Goal: Task Accomplishment & Management: Use online tool/utility

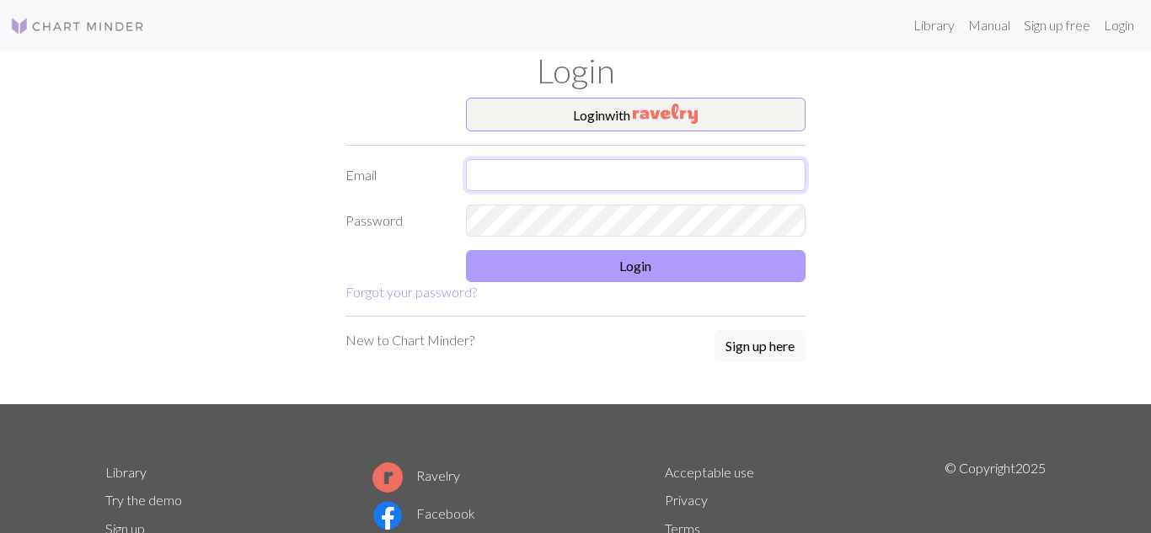
type input "Vawoodgate@yahoo.co.uk"
click at [685, 267] on button "Login" at bounding box center [636, 266] width 340 height 32
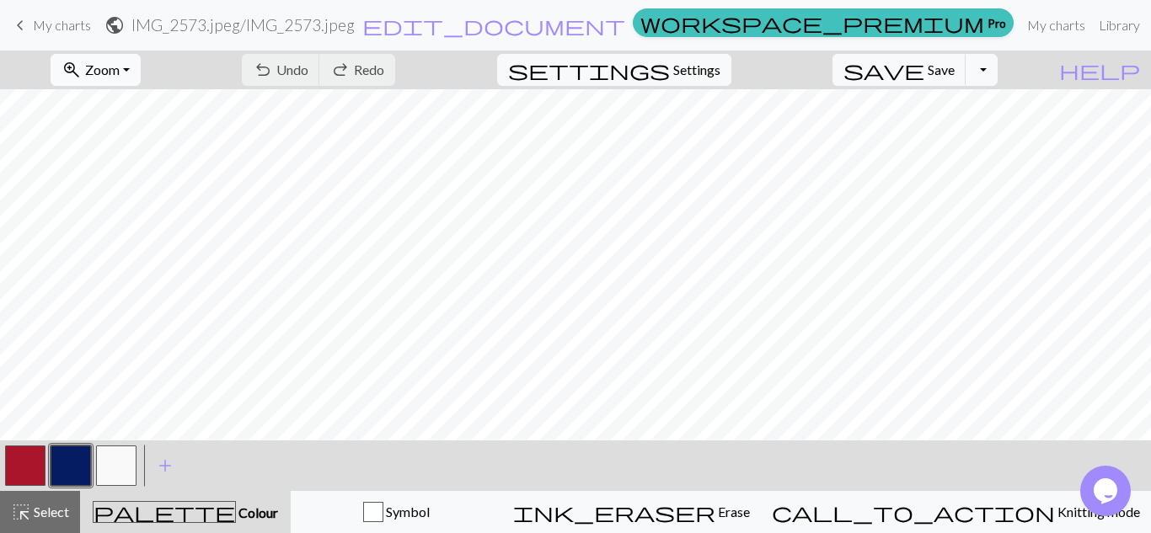
click at [120, 67] on span "Zoom" at bounding box center [102, 69] width 35 height 16
click at [139, 142] on button "Fit width" at bounding box center [117, 133] width 133 height 27
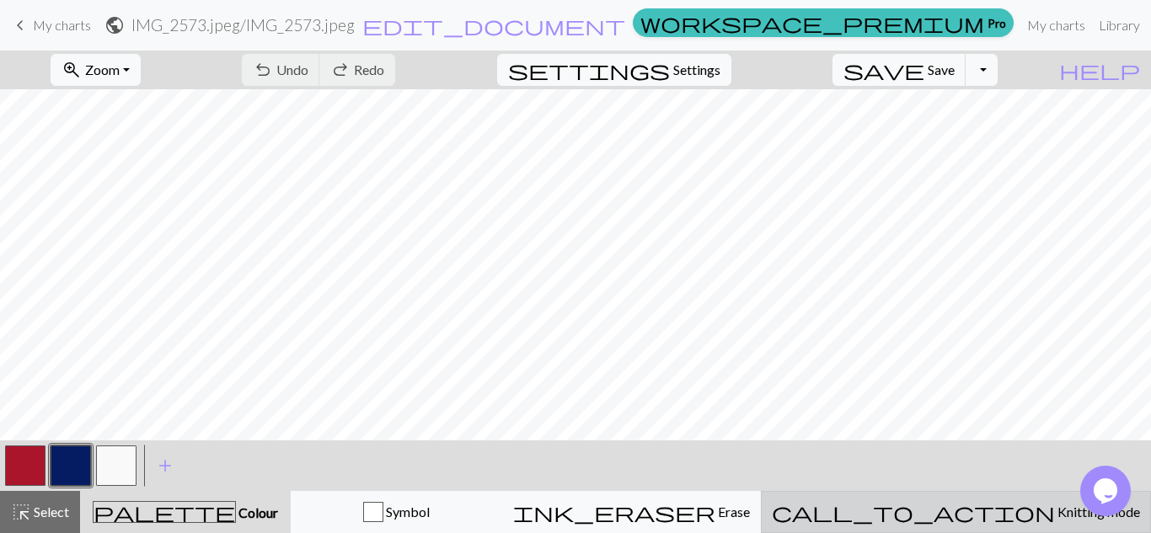
click at [981, 504] on span "call_to_action" at bounding box center [913, 512] width 283 height 24
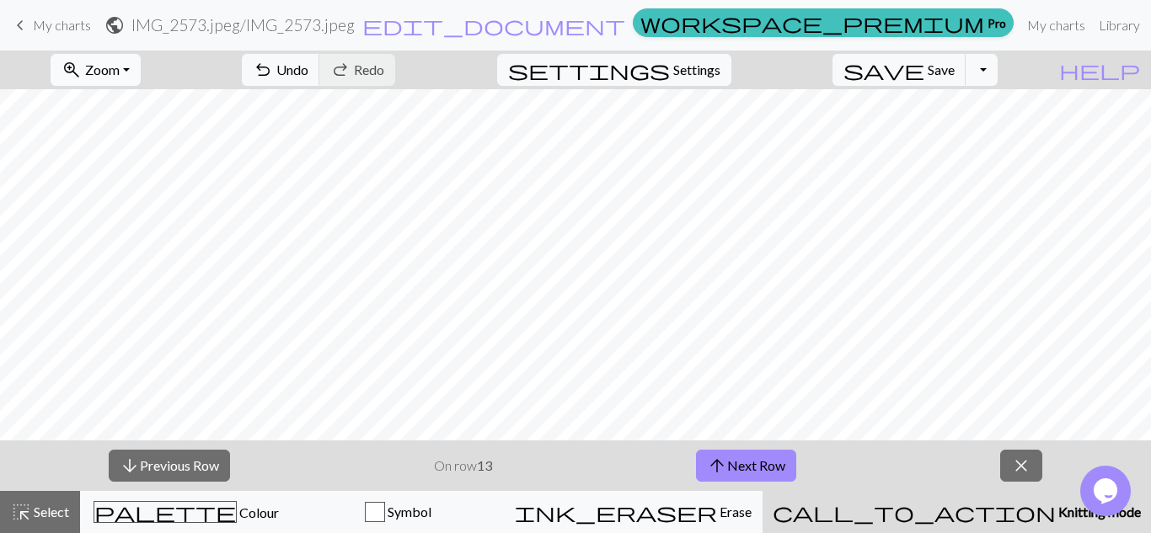
click at [126, 54] on button "zoom_in Zoom Zoom" at bounding box center [96, 70] width 90 height 32
click at [136, 99] on button "Fit all" at bounding box center [117, 107] width 133 height 27
click at [719, 72] on span "Settings" at bounding box center [696, 70] width 47 height 20
select select "flat"
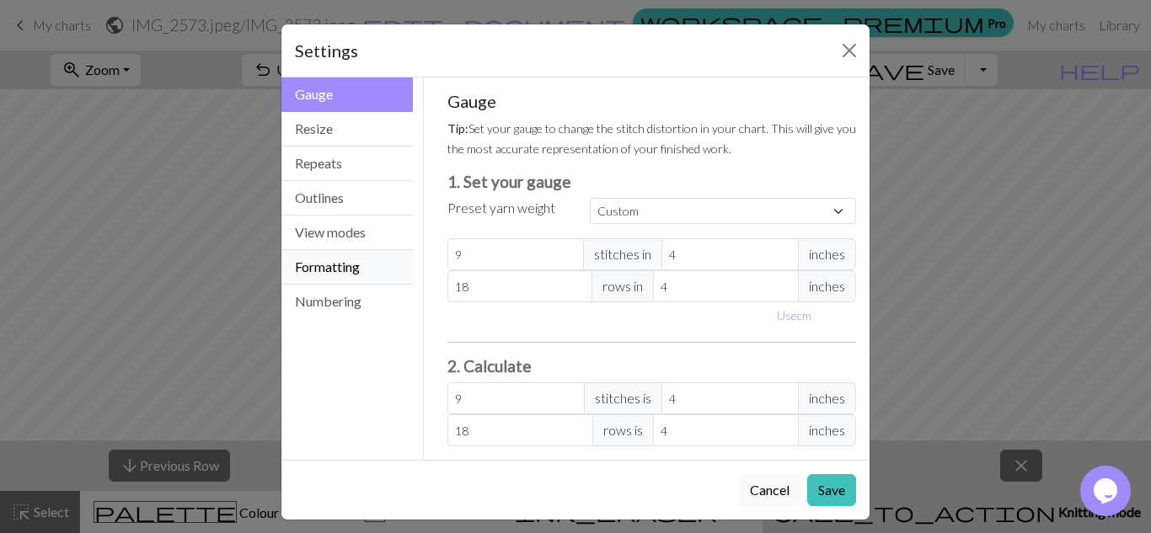
click at [348, 263] on button "Formatting" at bounding box center [346, 267] width 131 height 35
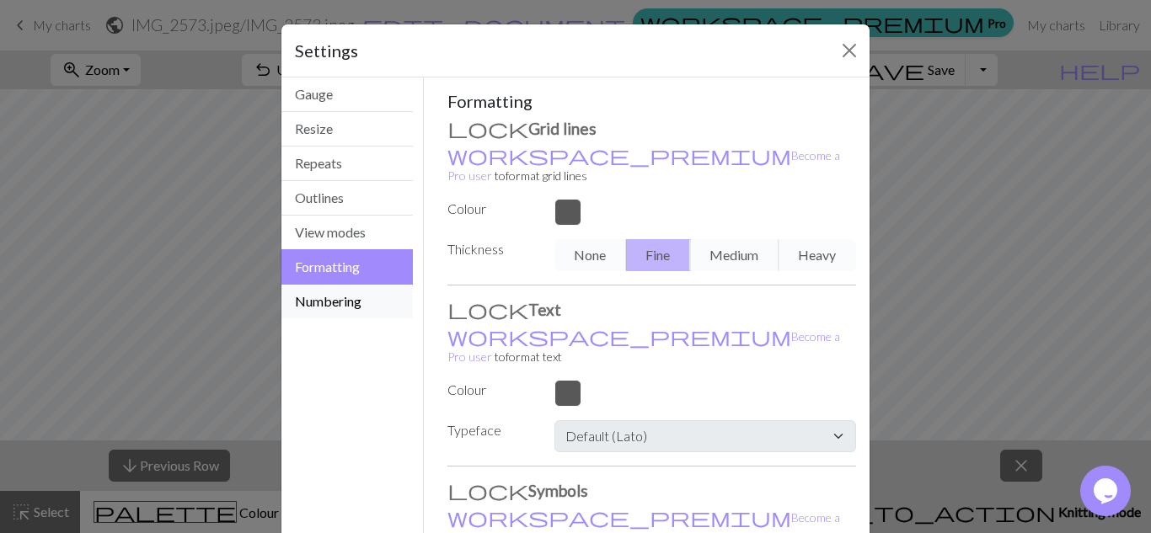
click at [353, 301] on button "Numbering" at bounding box center [346, 302] width 131 height 34
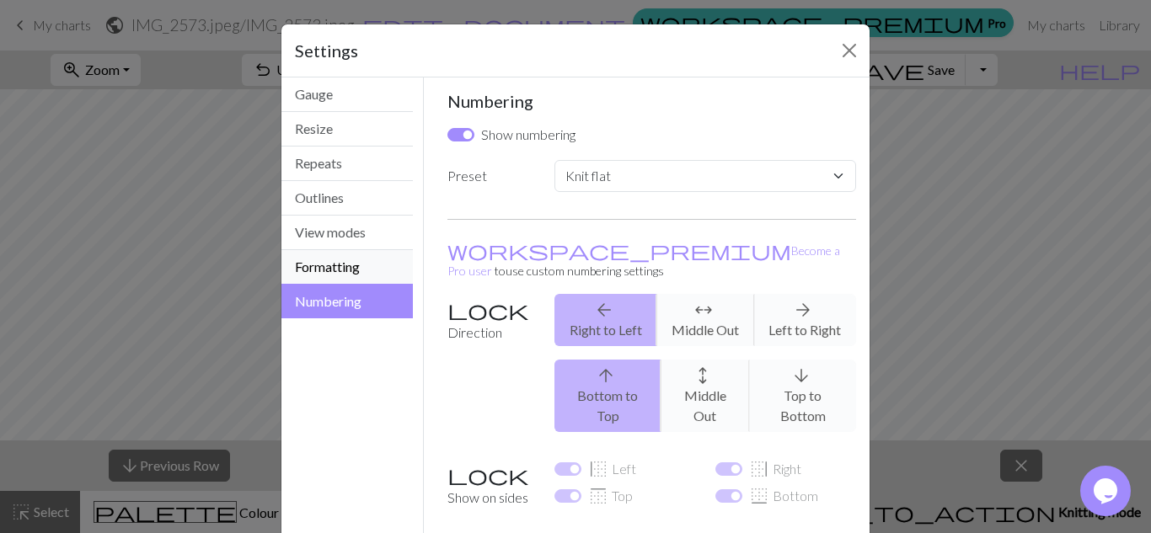
click at [350, 281] on button "Formatting" at bounding box center [346, 267] width 131 height 35
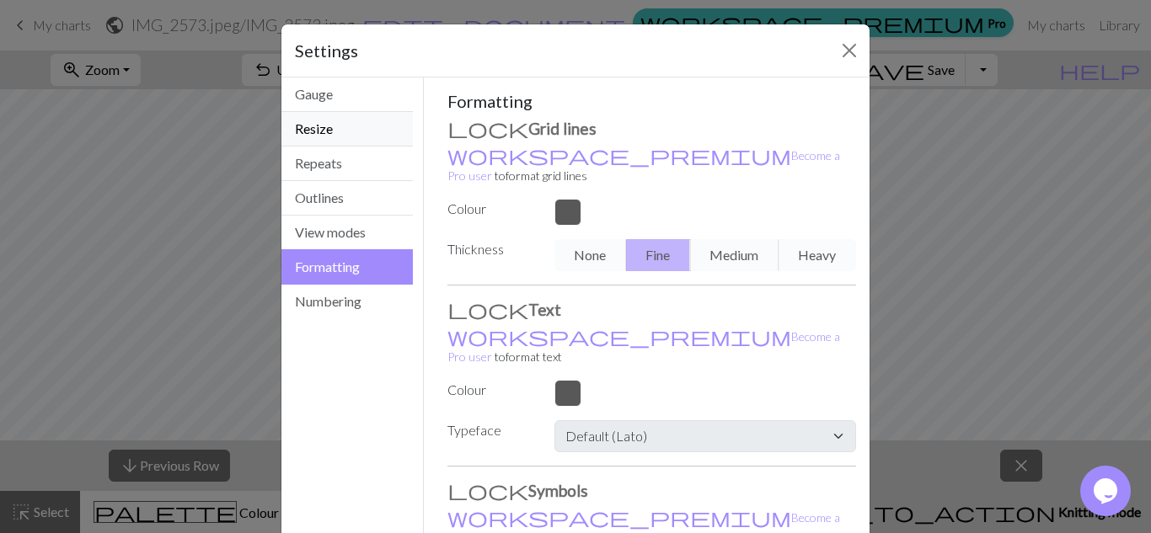
click at [334, 131] on button "Resize" at bounding box center [346, 129] width 131 height 35
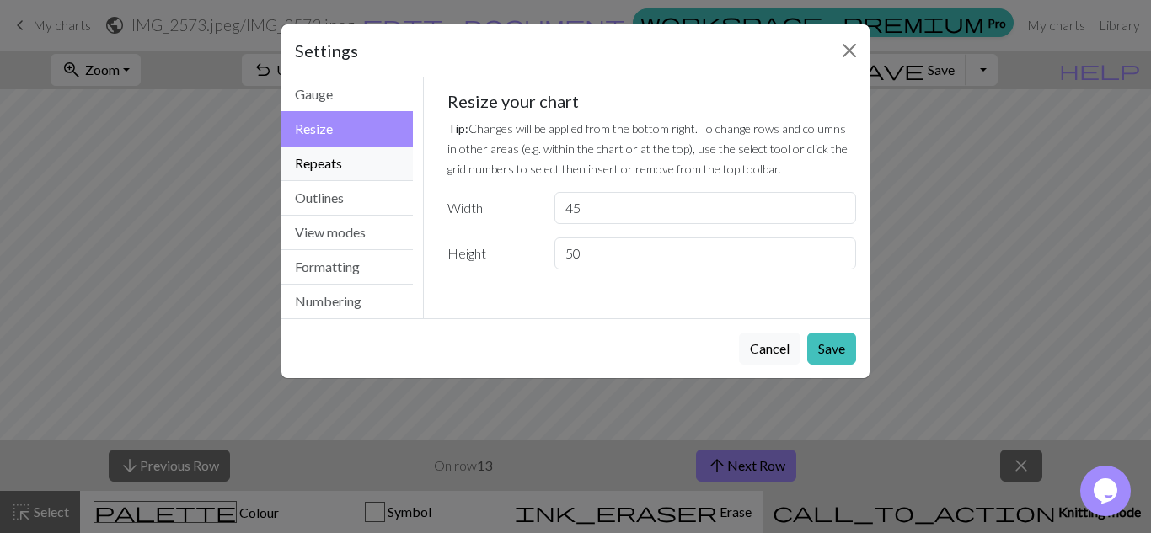
click at [334, 168] on button "Repeats" at bounding box center [346, 164] width 131 height 35
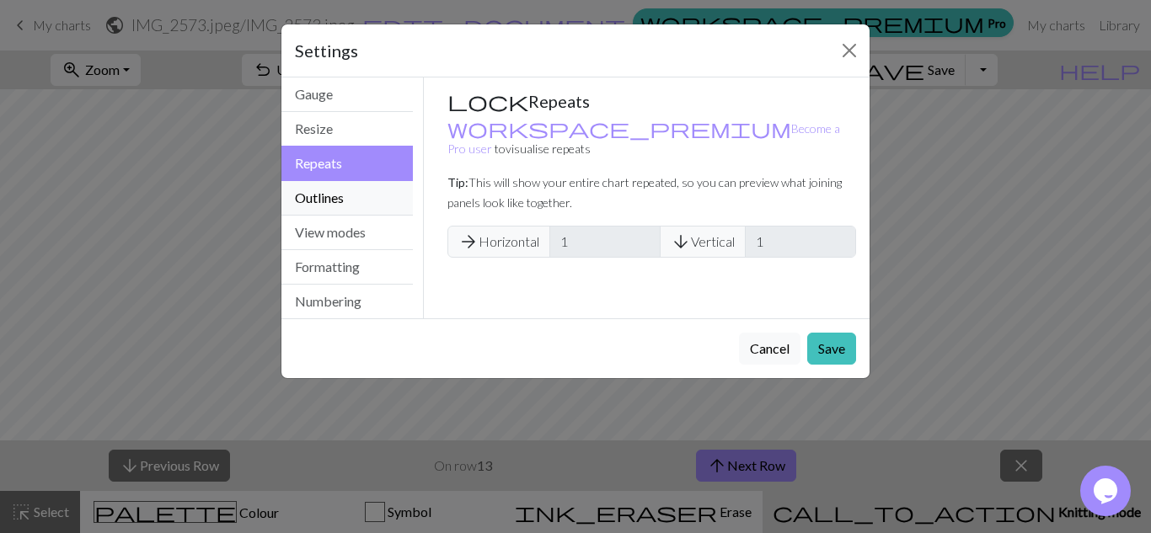
click at [332, 197] on button "Outlines" at bounding box center [346, 198] width 131 height 35
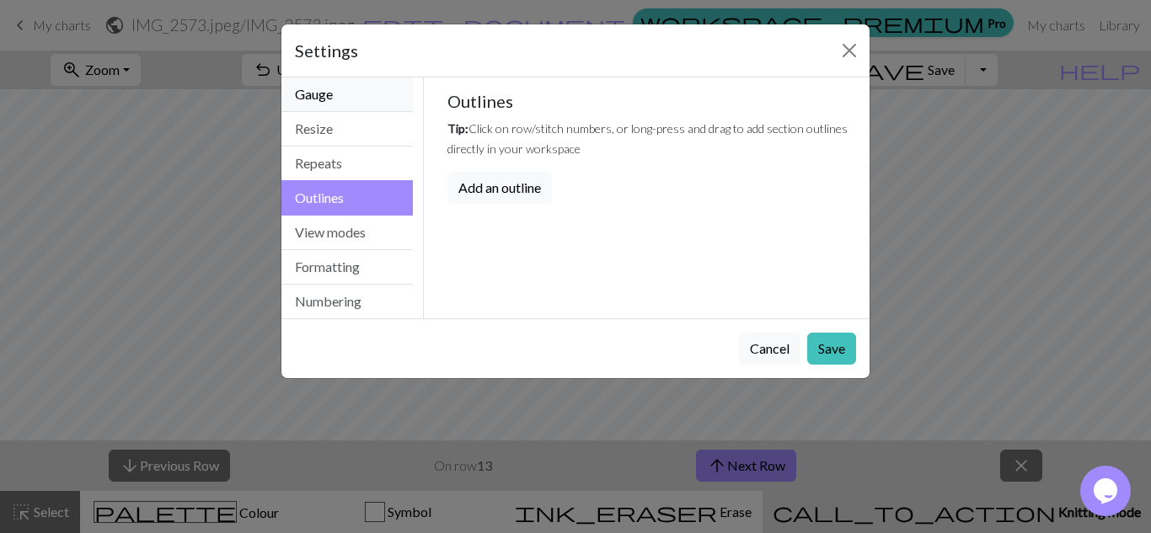
click at [350, 86] on button "Gauge" at bounding box center [346, 95] width 131 height 35
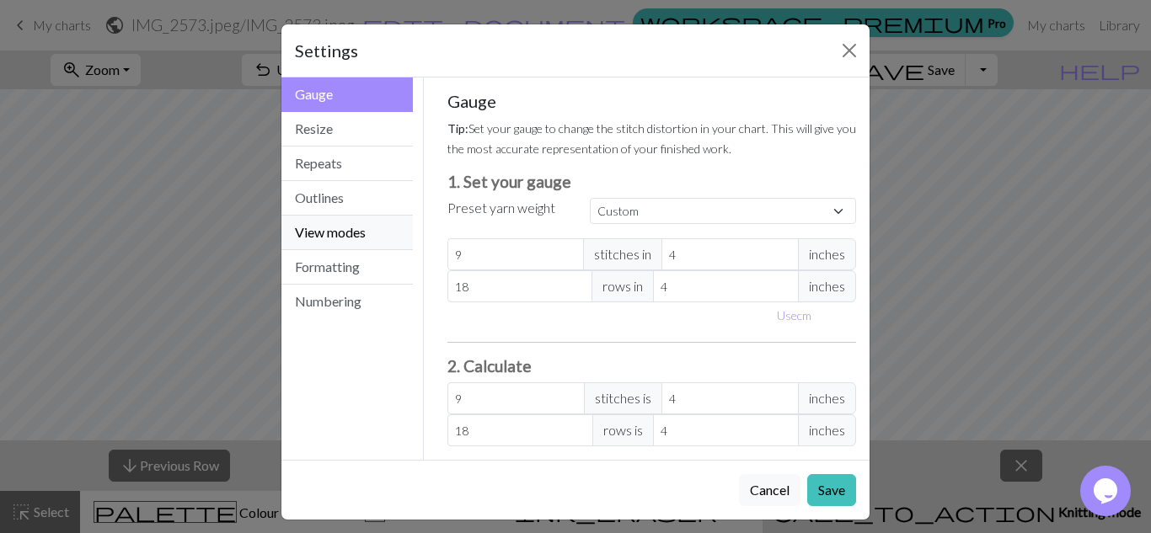
click at [317, 245] on button "View modes" at bounding box center [346, 233] width 131 height 35
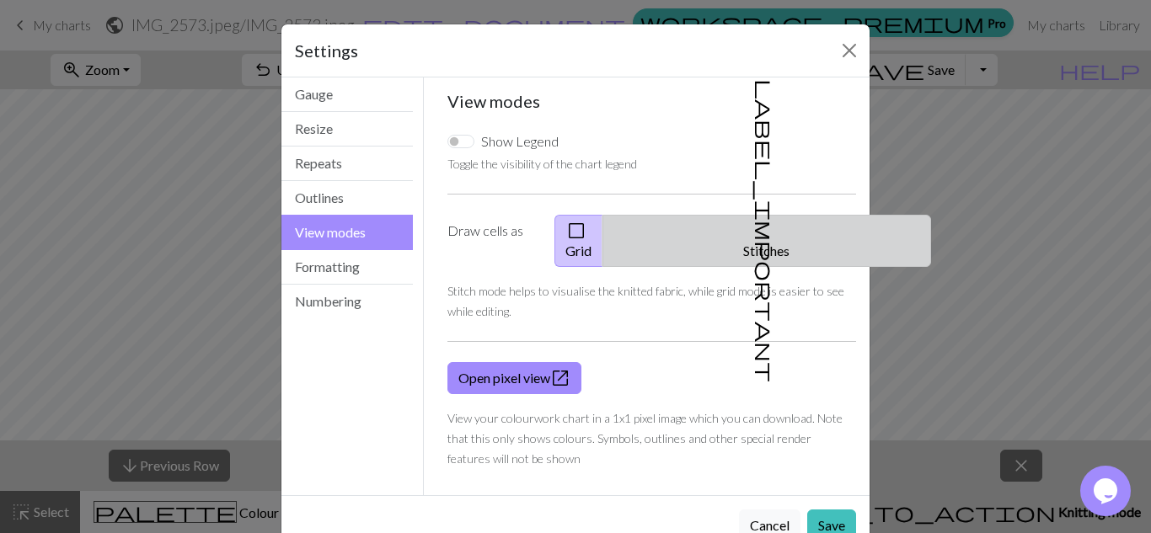
click at [753, 240] on span "label_important" at bounding box center [765, 230] width 24 height 303
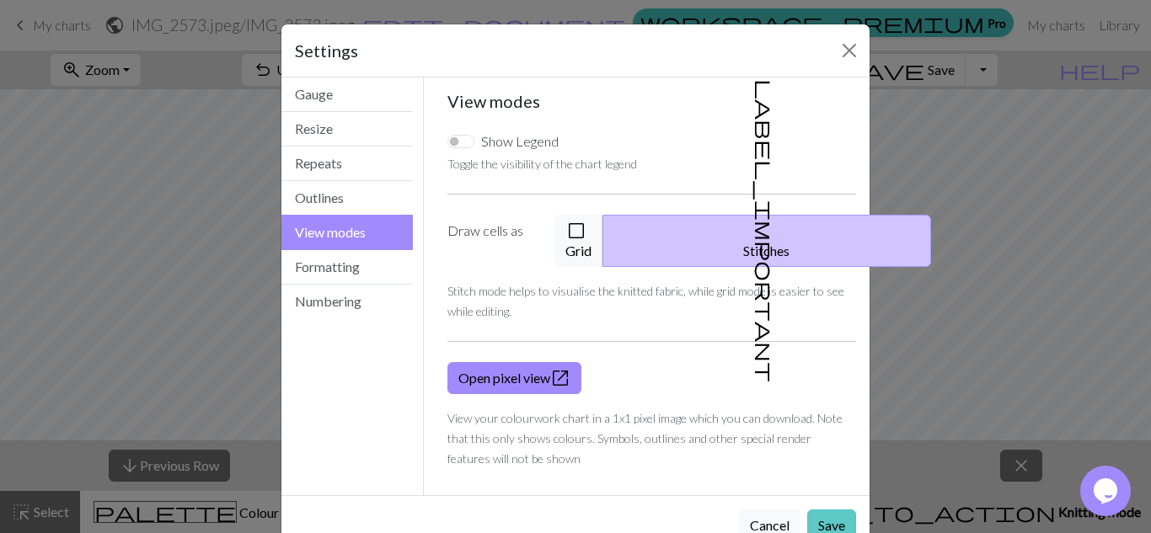
click at [829, 511] on button "Save" at bounding box center [831, 526] width 49 height 32
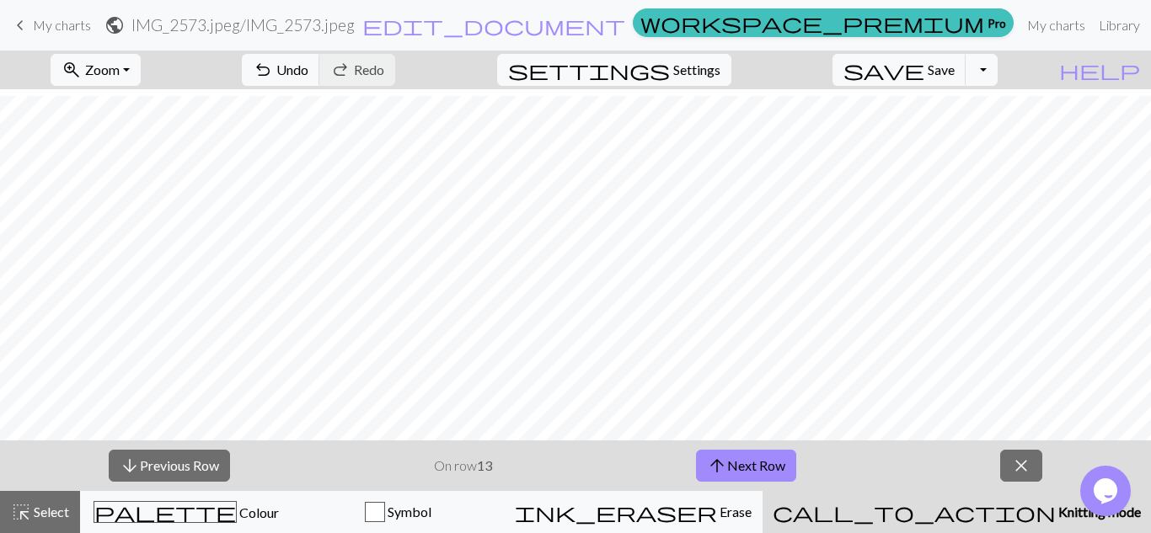
scroll to position [108, 0]
click at [82, 63] on span "zoom_in" at bounding box center [71, 70] width 20 height 24
click at [142, 136] on button "Fit width" at bounding box center [117, 133] width 133 height 27
click at [670, 75] on span "settings" at bounding box center [589, 70] width 162 height 24
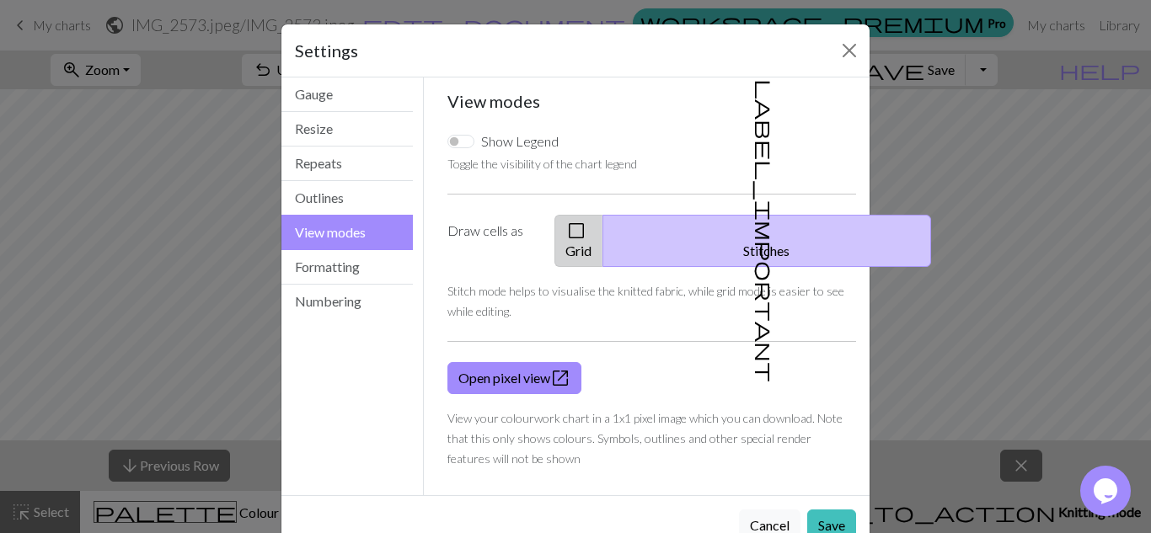
click at [586, 220] on span "check_box_outline_blank" at bounding box center [576, 231] width 20 height 24
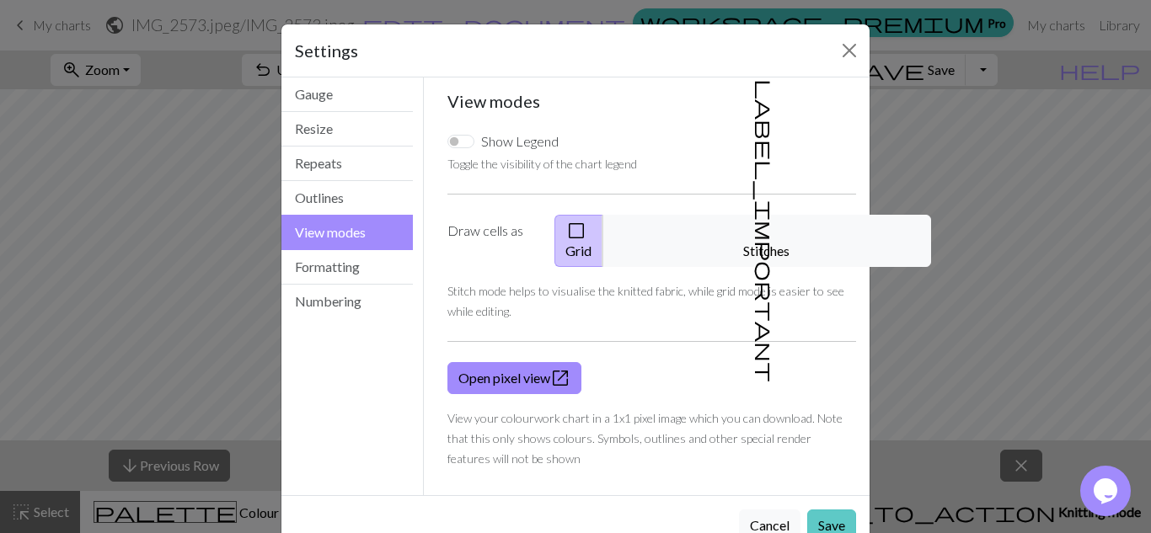
click at [845, 510] on button "Save" at bounding box center [831, 526] width 49 height 32
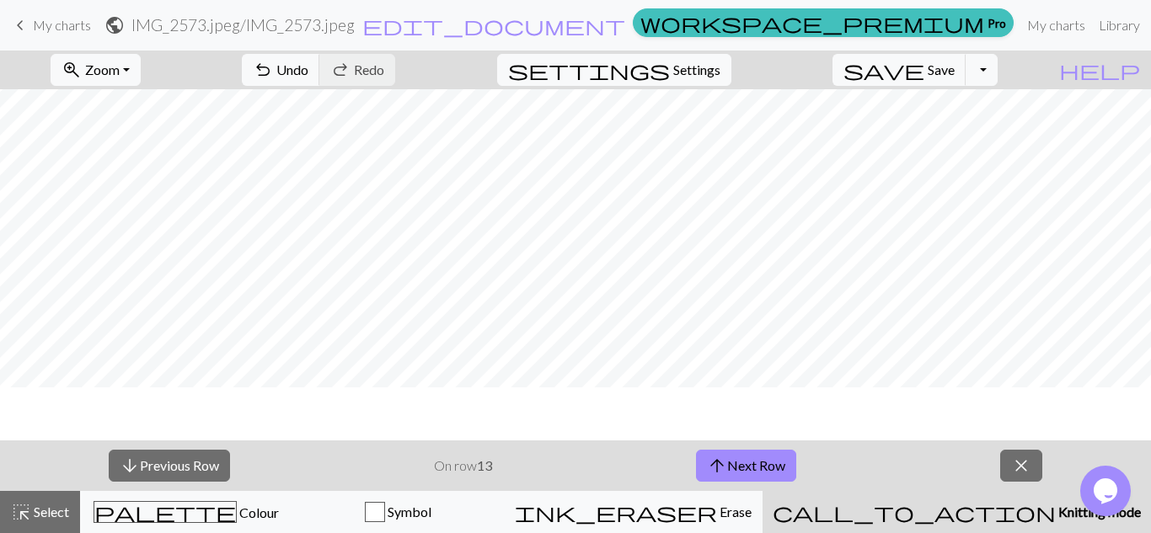
scroll to position [251, 0]
click at [47, 29] on span "My charts" at bounding box center [62, 25] width 58 height 16
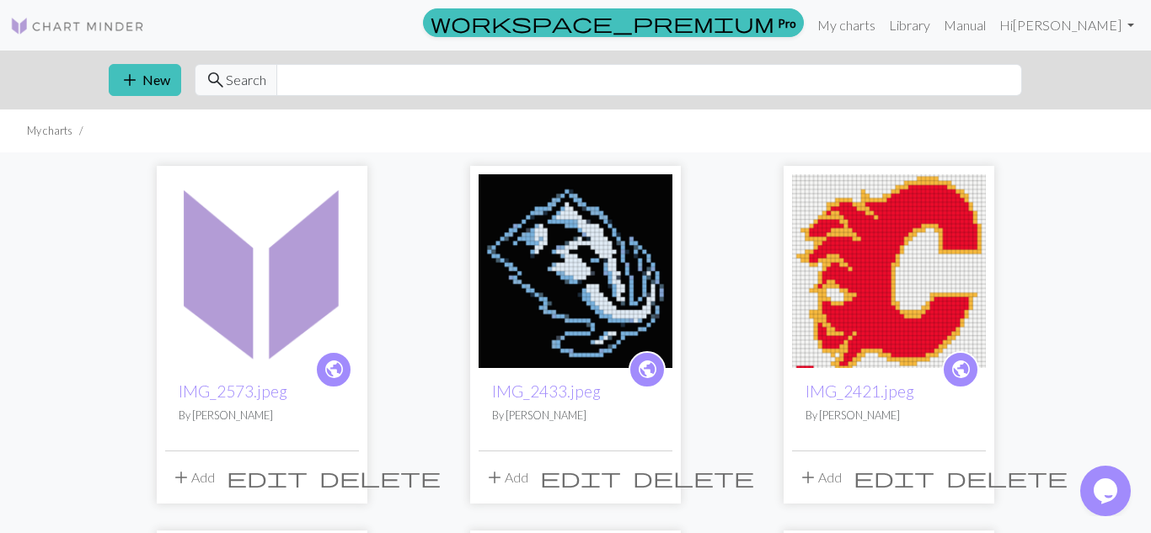
click at [204, 401] on div "public IMG_2573.jpeg By Grace Phillips" at bounding box center [262, 409] width 194 height 83
click at [214, 392] on link "IMG_2573.jpeg" at bounding box center [233, 391] width 109 height 19
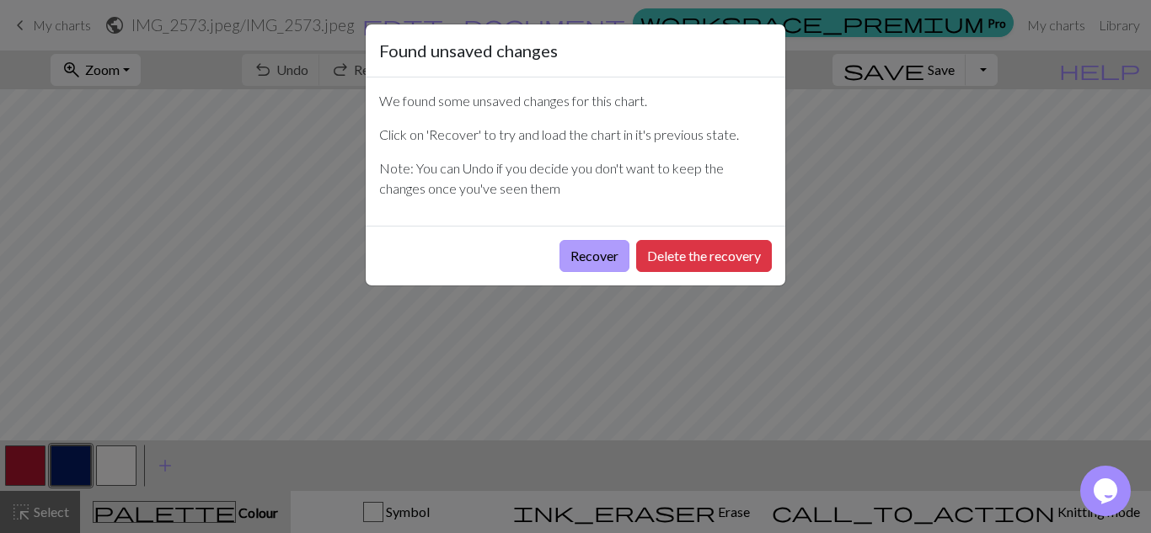
click at [603, 244] on button "Recover" at bounding box center [594, 256] width 70 height 32
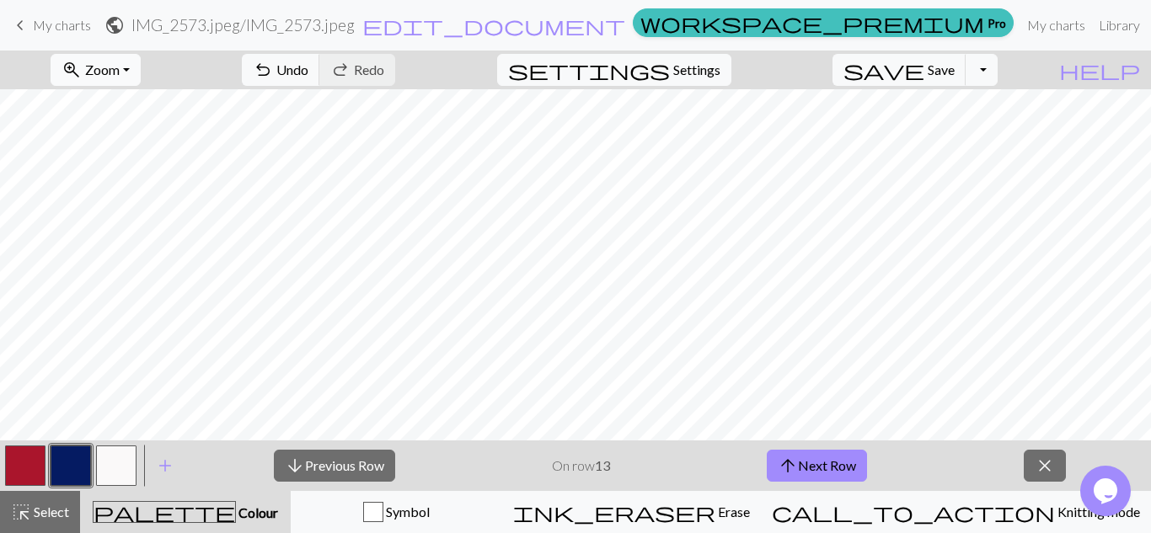
click at [141, 65] on button "zoom_in Zoom Zoom" at bounding box center [96, 70] width 90 height 32
click at [147, 138] on button "Fit width" at bounding box center [117, 133] width 133 height 27
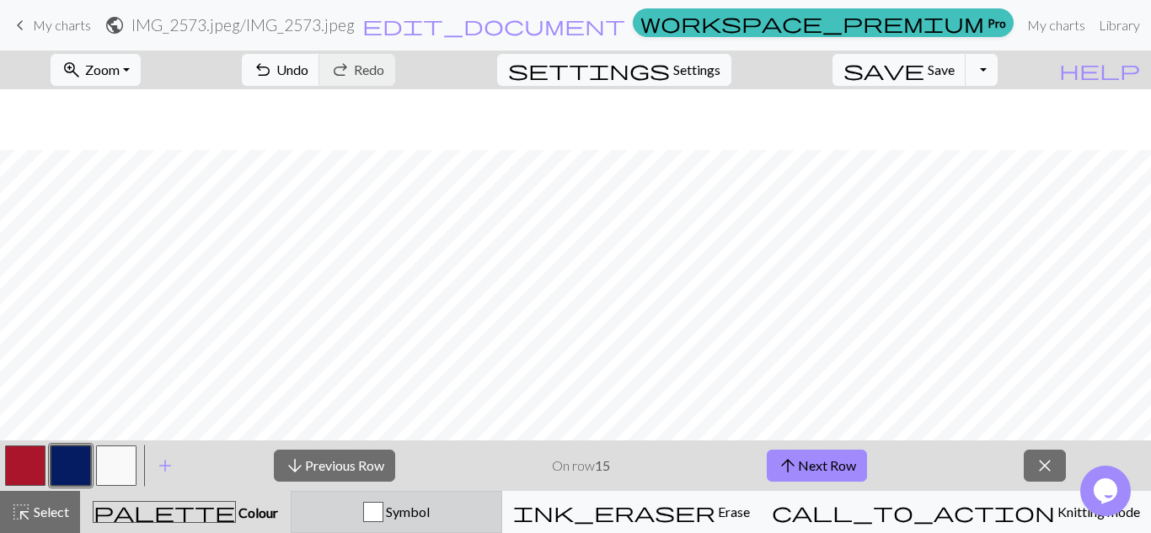
scroll to position [297, 0]
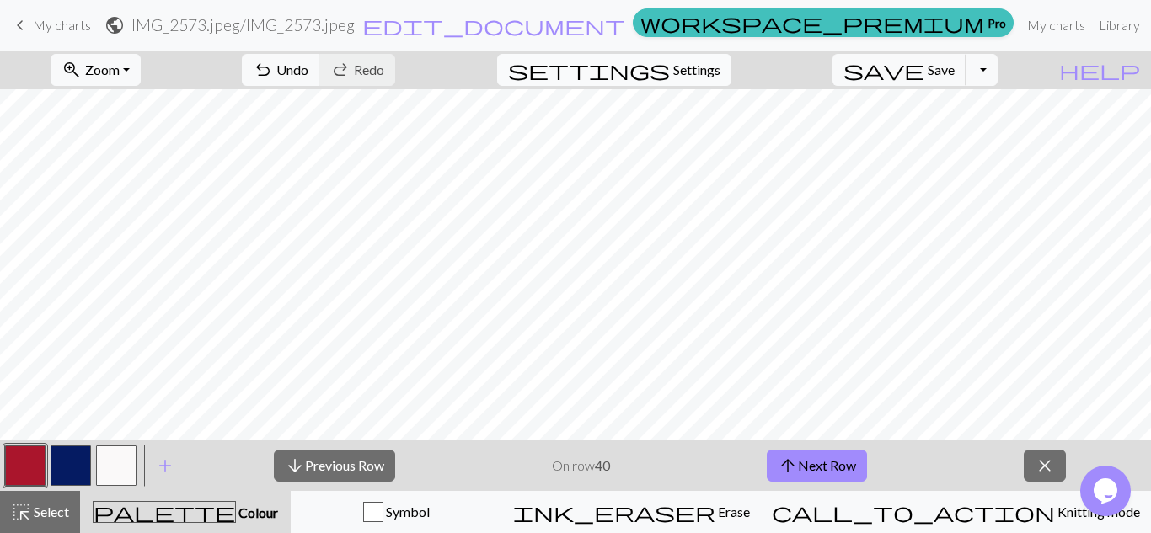
click at [35, 20] on span "My charts" at bounding box center [62, 25] width 58 height 16
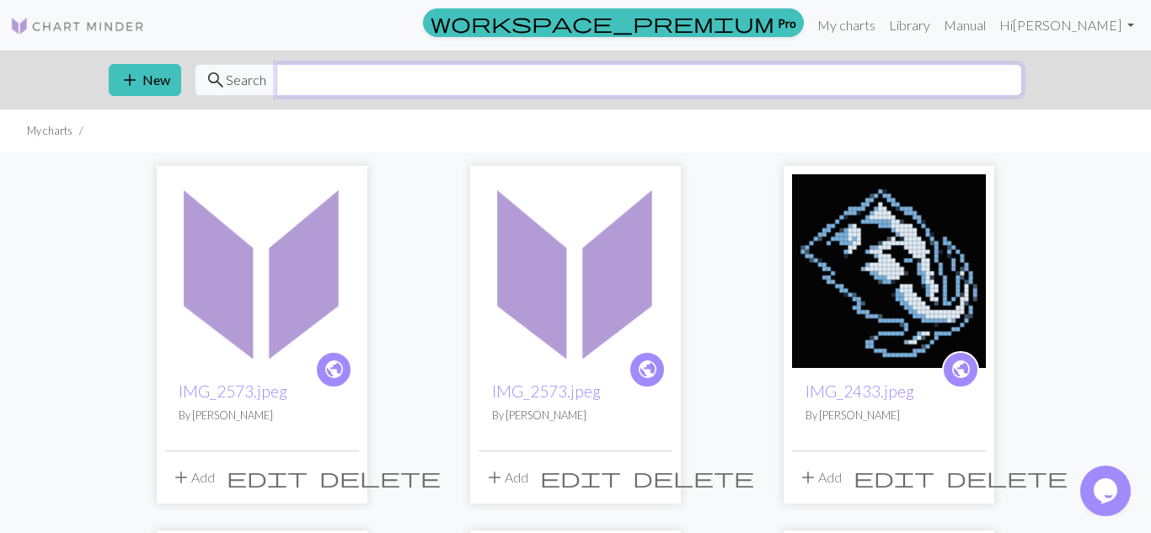
click at [711, 82] on input "text" at bounding box center [649, 80] width 746 height 32
click at [658, 475] on span "delete" at bounding box center [693, 478] width 121 height 24
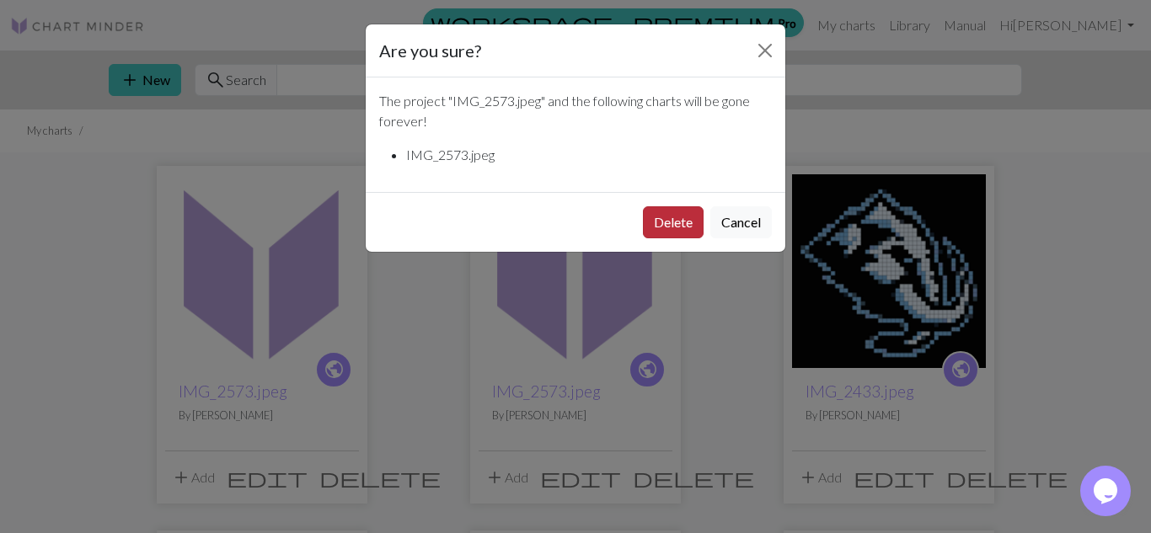
click at [655, 220] on button "Delete" at bounding box center [673, 222] width 61 height 32
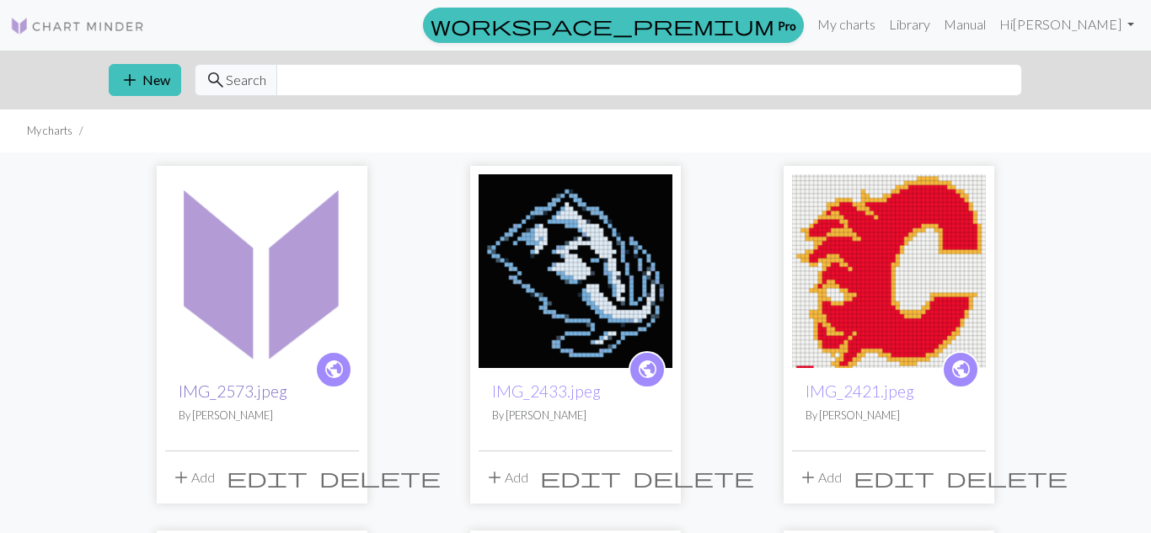
click at [211, 388] on link "IMG_2573.jpeg" at bounding box center [233, 391] width 109 height 19
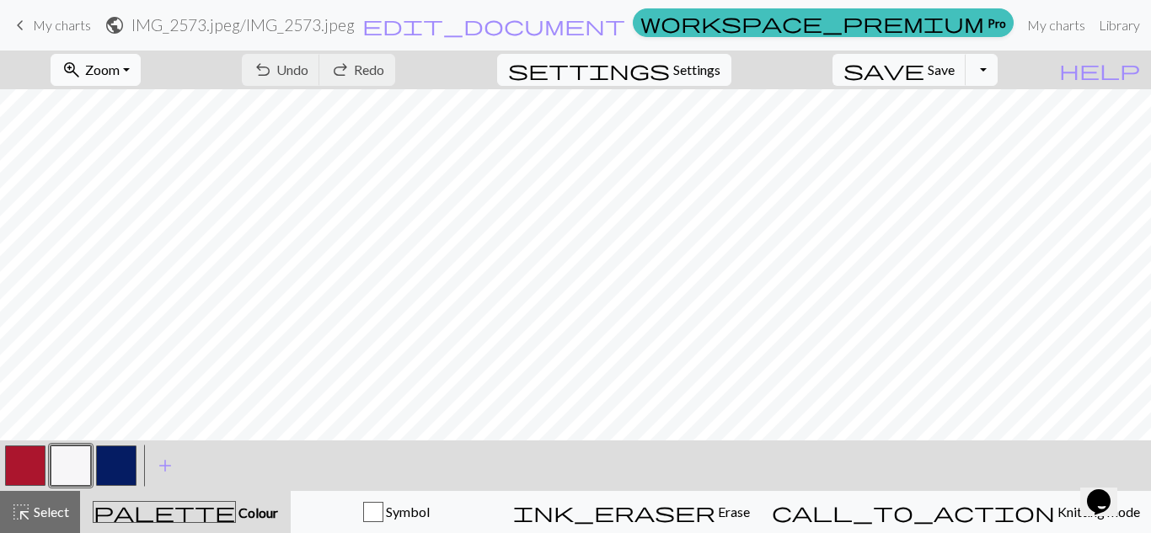
click at [82, 75] on span "zoom_in" at bounding box center [71, 70] width 20 height 24
click at [124, 106] on button "Fit all" at bounding box center [117, 107] width 133 height 27
click at [7, 453] on button "button" at bounding box center [25, 466] width 40 height 40
click at [64, 470] on button "button" at bounding box center [71, 466] width 40 height 40
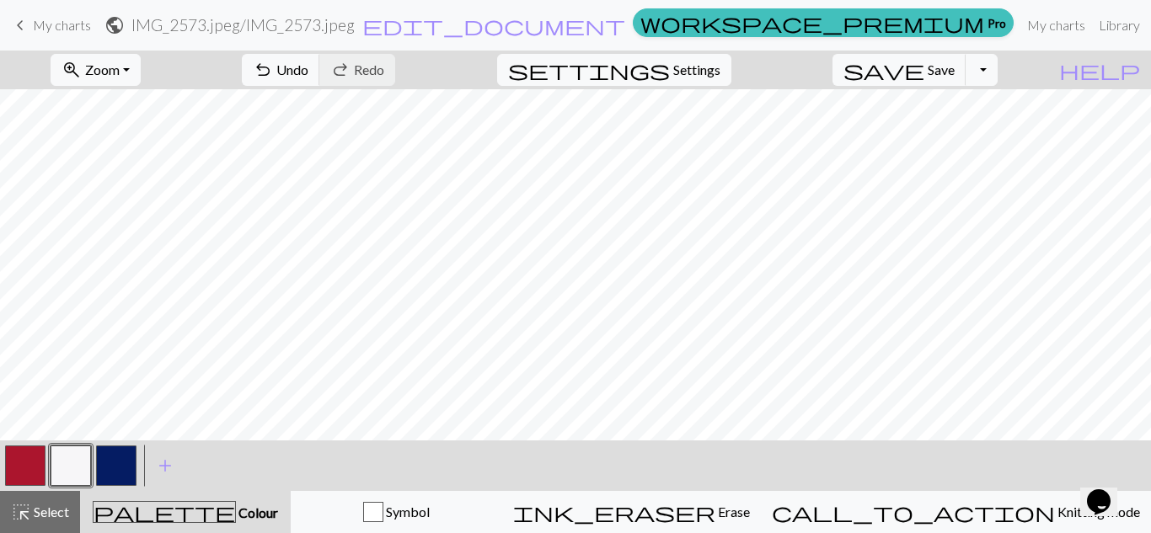
click at [30, 458] on button "button" at bounding box center [25, 466] width 40 height 40
click at [61, 456] on button "button" at bounding box center [71, 466] width 40 height 40
click at [118, 454] on button "button" at bounding box center [116, 466] width 40 height 40
click at [19, 462] on button "button" at bounding box center [25, 466] width 40 height 40
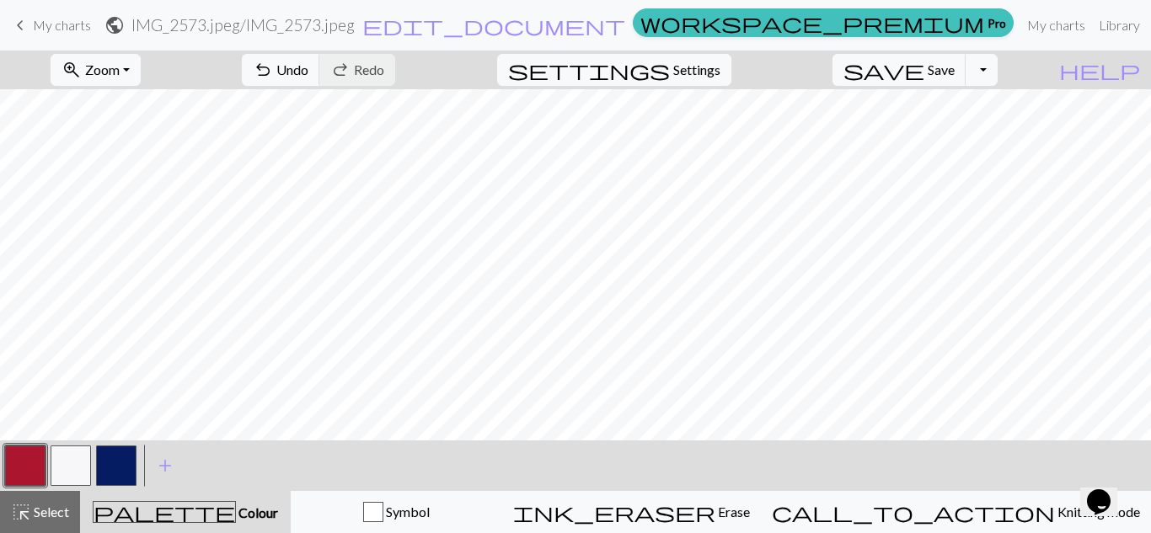
click at [77, 460] on button "button" at bounding box center [71, 466] width 40 height 40
click at [13, 452] on button "button" at bounding box center [25, 466] width 40 height 40
click at [75, 454] on button "button" at bounding box center [71, 466] width 40 height 40
click at [22, 456] on button "button" at bounding box center [25, 466] width 40 height 40
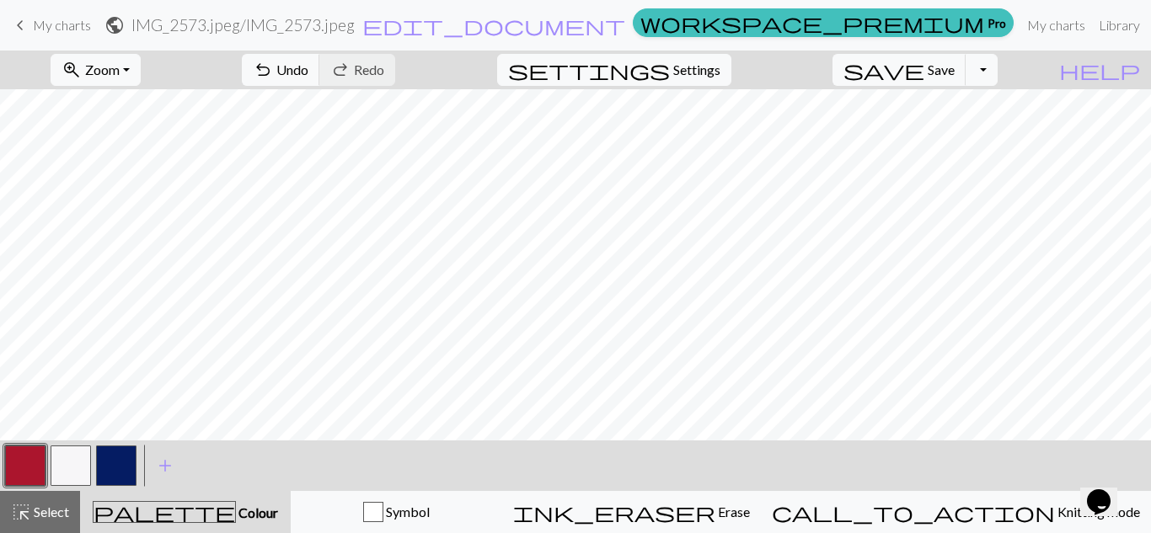
click at [68, 468] on button "button" at bounding box center [71, 466] width 40 height 40
click at [34, 452] on button "button" at bounding box center [25, 466] width 40 height 40
click at [68, 465] on button "button" at bounding box center [71, 466] width 40 height 40
click at [320, 72] on button "undo Undo Undo" at bounding box center [281, 70] width 78 height 32
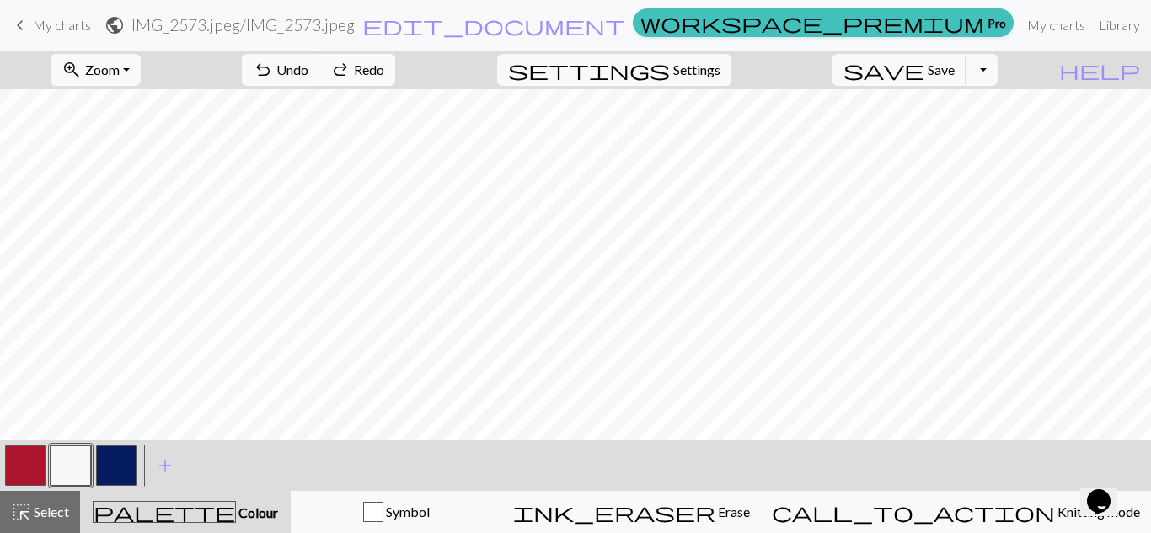
click at [395, 70] on button "redo Redo Redo" at bounding box center [357, 70] width 76 height 32
click at [273, 78] on span "undo" at bounding box center [263, 70] width 20 height 24
click at [273, 73] on span "undo" at bounding box center [263, 70] width 20 height 24
click at [308, 67] on span "Undo" at bounding box center [292, 69] width 32 height 16
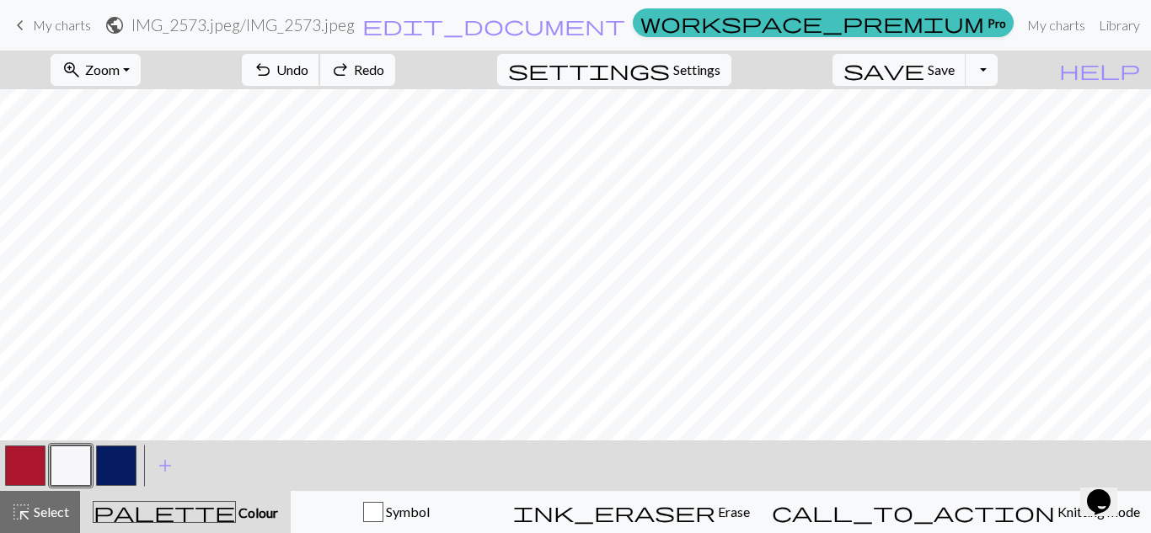
click at [308, 67] on span "Undo" at bounding box center [292, 69] width 32 height 16
click at [384, 64] on span "Redo" at bounding box center [369, 69] width 30 height 16
click at [308, 63] on span "Undo" at bounding box center [292, 69] width 32 height 16
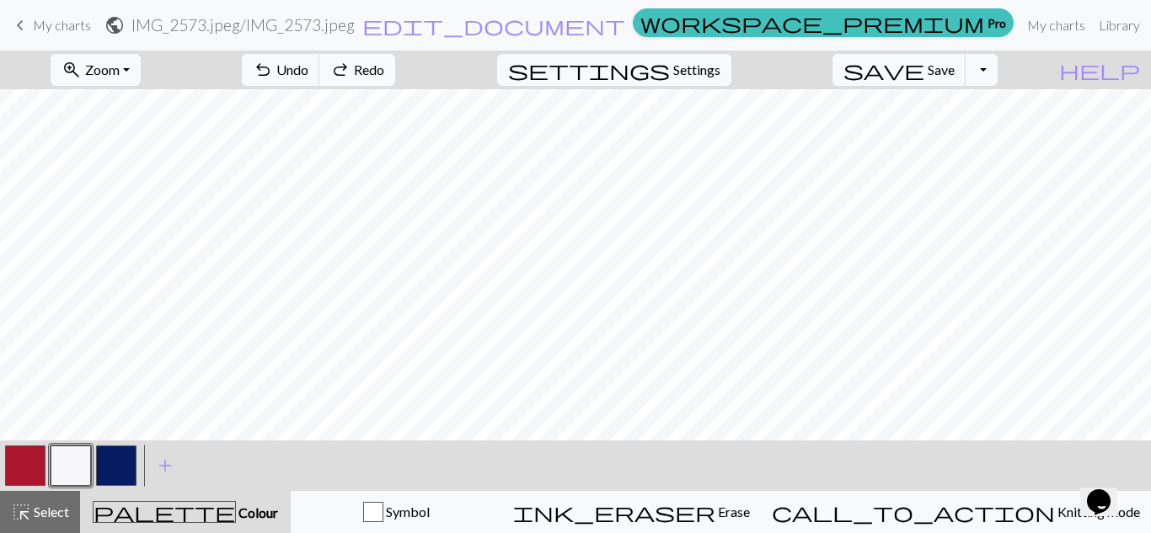
click at [350, 63] on span "redo" at bounding box center [340, 70] width 20 height 24
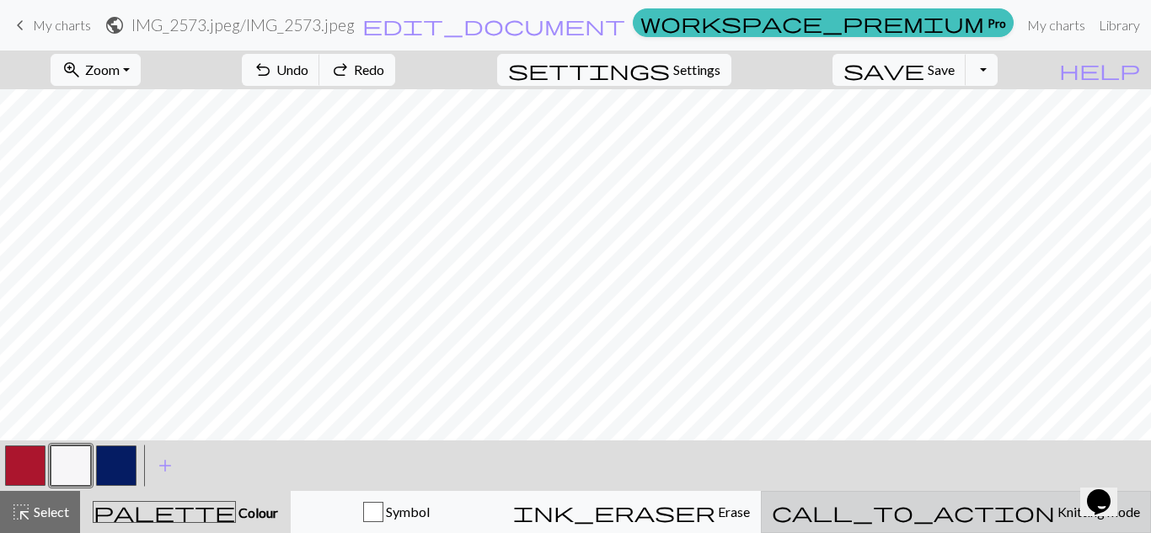
click at [969, 505] on span "call_to_action" at bounding box center [913, 512] width 283 height 24
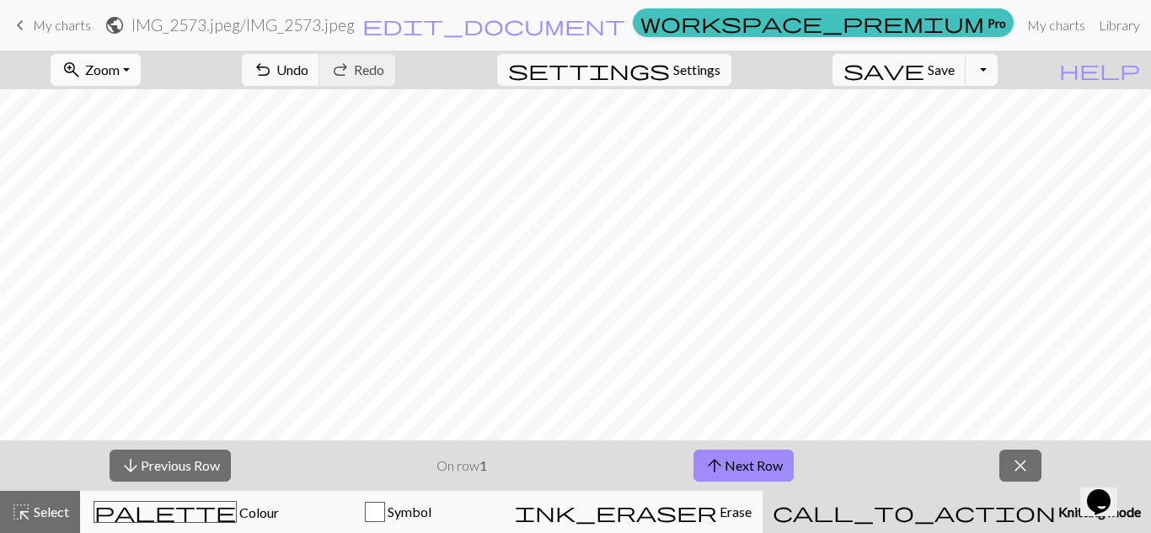
click at [140, 78] on button "zoom_in Zoom Zoom" at bounding box center [96, 70] width 90 height 32
click at [137, 132] on button "Fit width" at bounding box center [117, 133] width 133 height 27
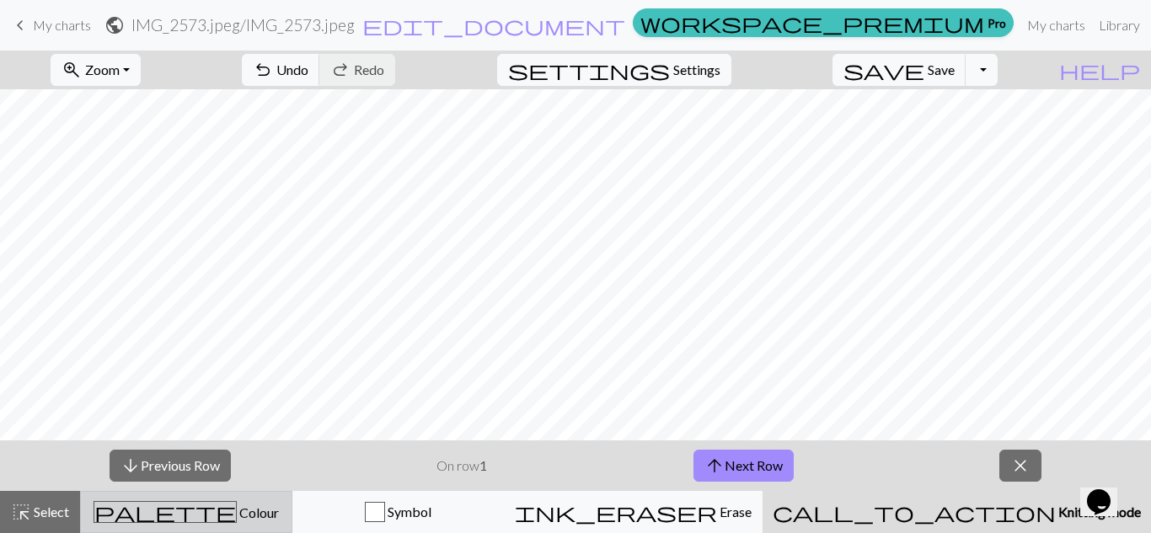
click at [237, 514] on span "Colour" at bounding box center [258, 513] width 42 height 16
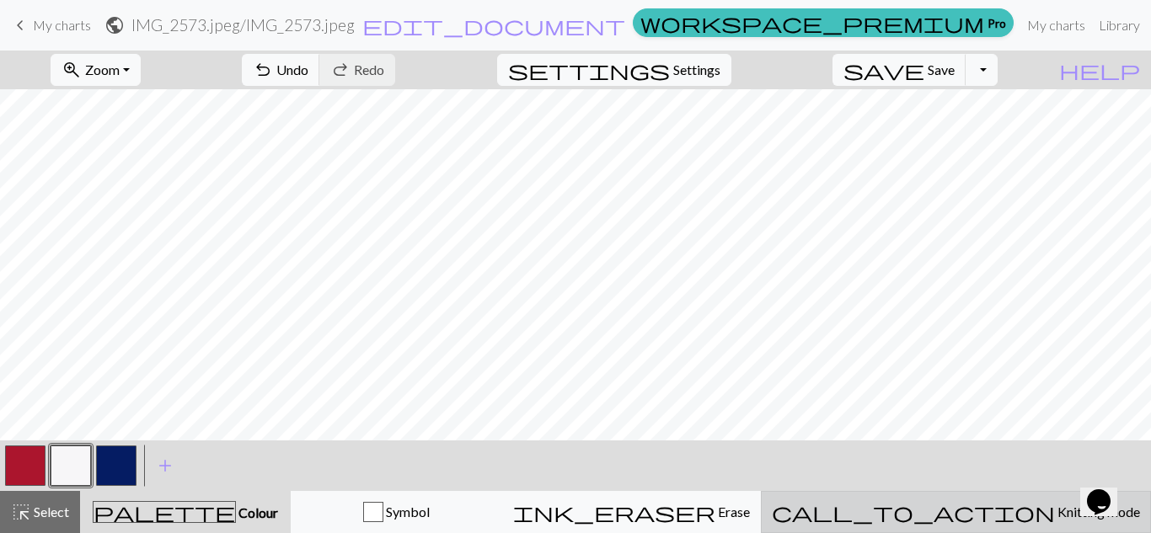
click at [976, 505] on span "call_to_action" at bounding box center [913, 512] width 283 height 24
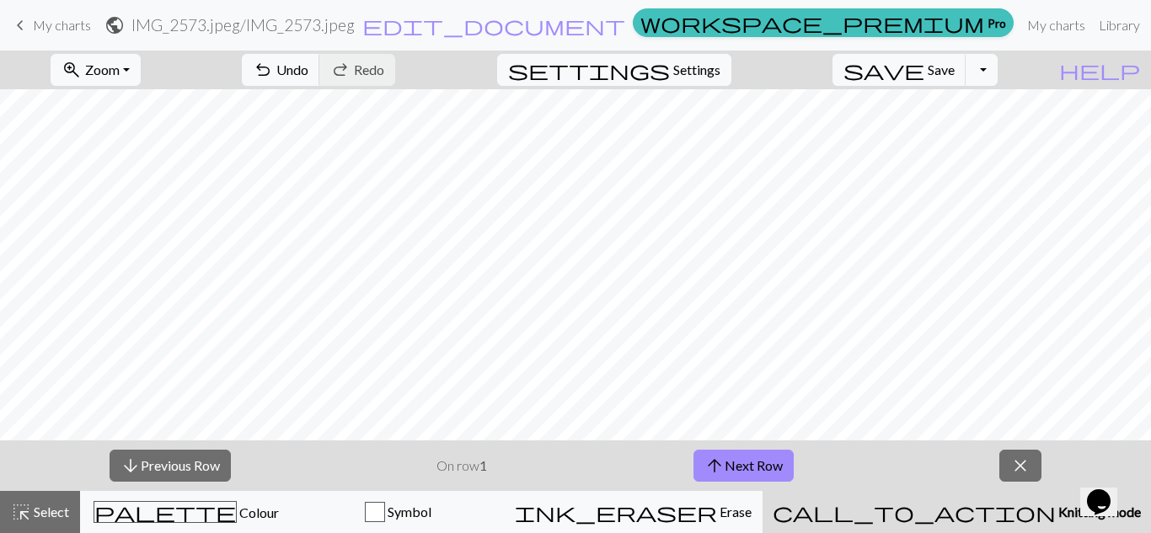
click at [976, 505] on span "call_to_action" at bounding box center [913, 512] width 283 height 24
drag, startPoint x: 978, startPoint y: 506, endPoint x: 946, endPoint y: 500, distance: 32.6
click at [946, 500] on button "call_to_action Knitting mode Knitting mode" at bounding box center [956, 512] width 388 height 42
